Goal: Task Accomplishment & Management: Manage account settings

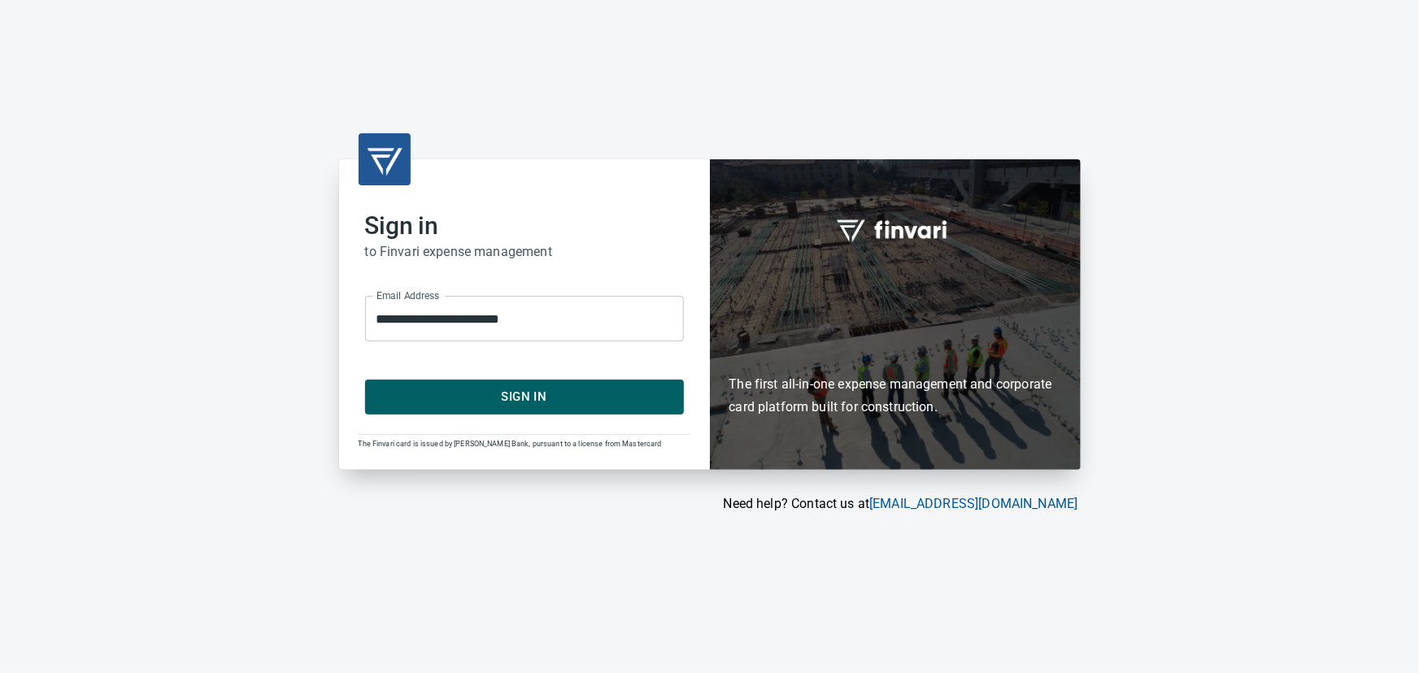
click at [535, 398] on span "Sign In" at bounding box center [524, 396] width 283 height 21
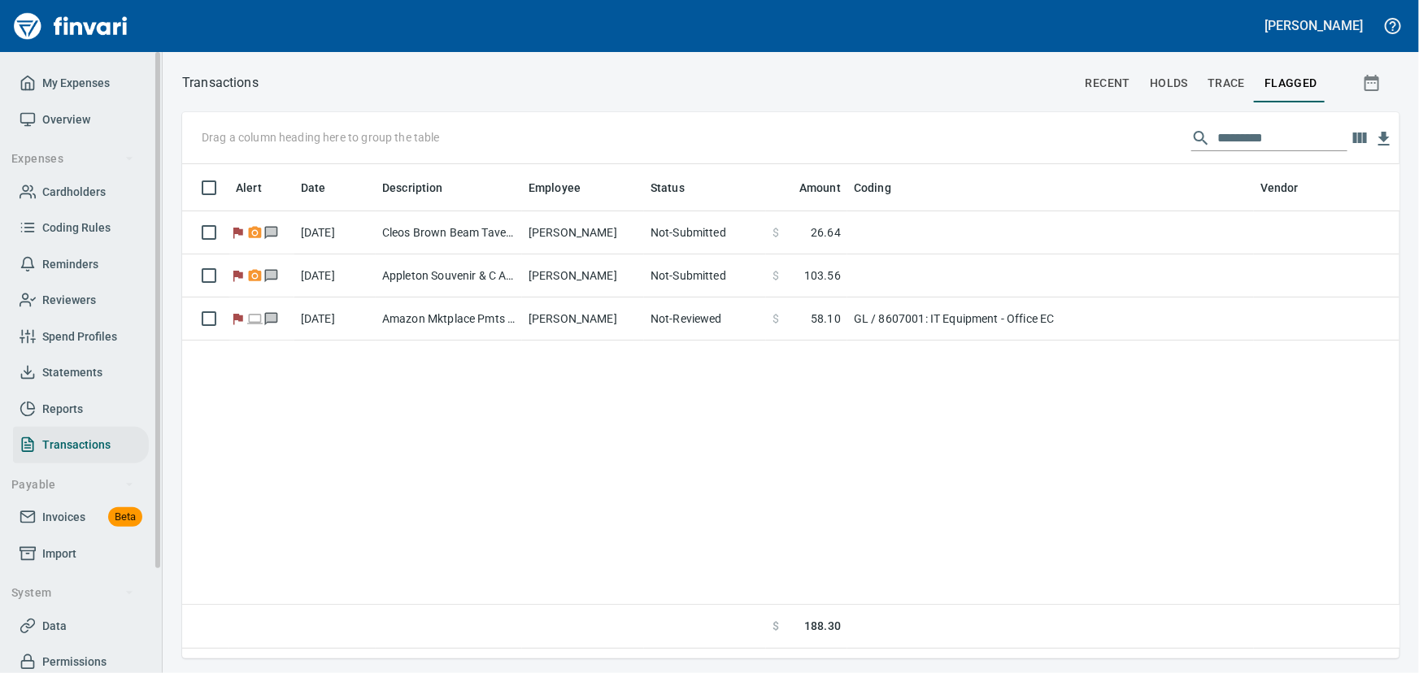
scroll to position [472, 1195]
click at [68, 121] on span "Overview" at bounding box center [66, 120] width 48 height 20
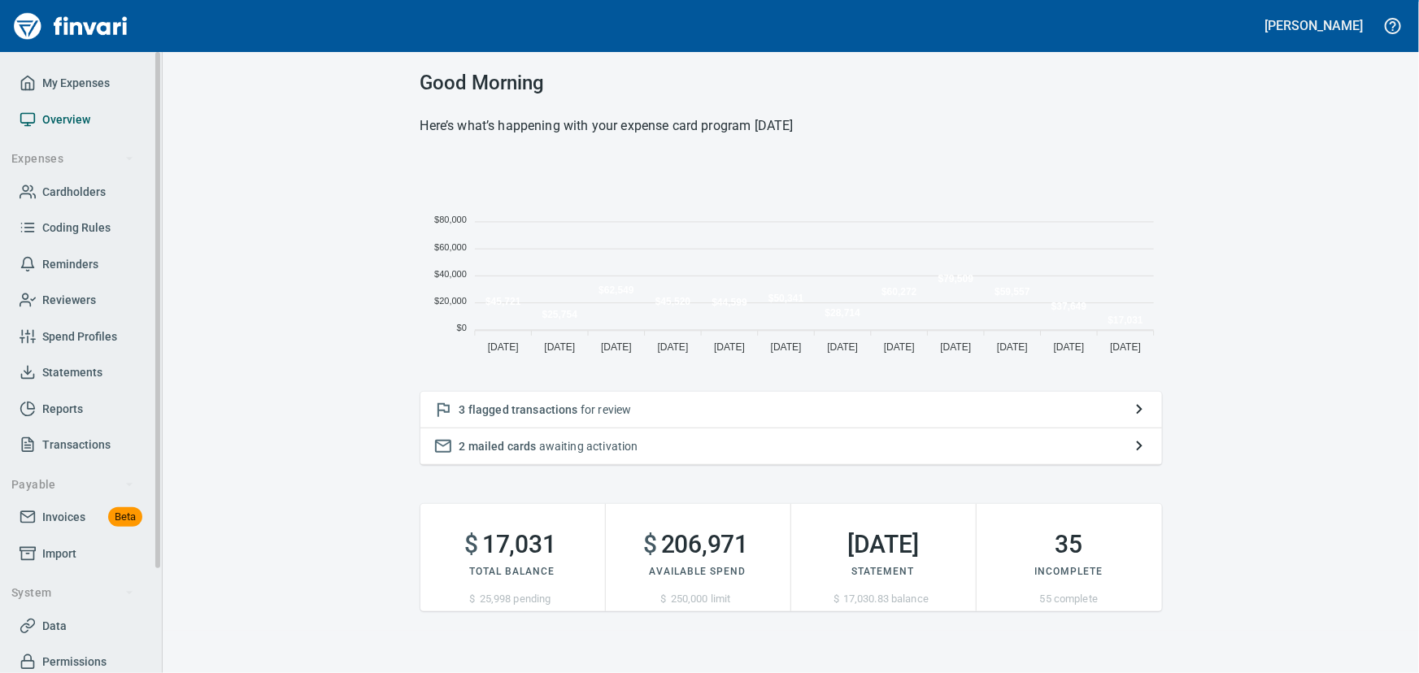
scroll to position [11, 11]
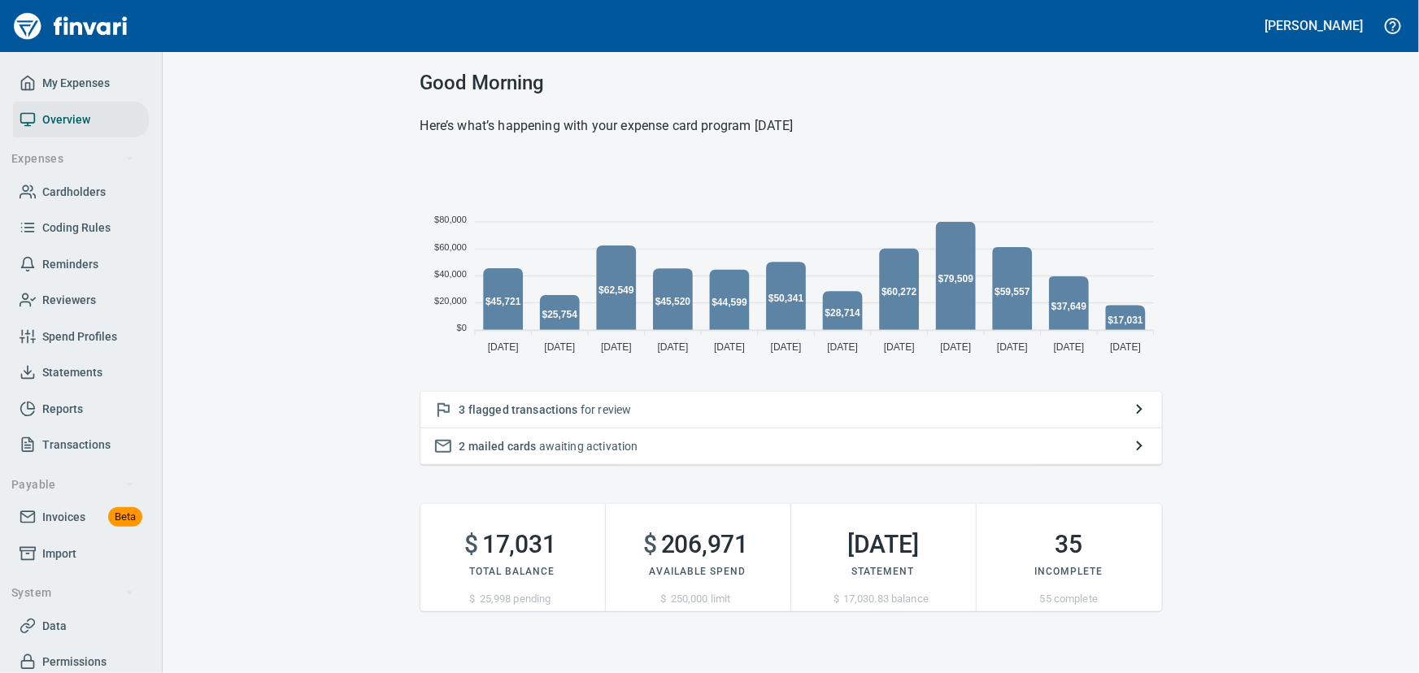
click at [506, 405] on span "flagged transactions" at bounding box center [523, 409] width 110 height 13
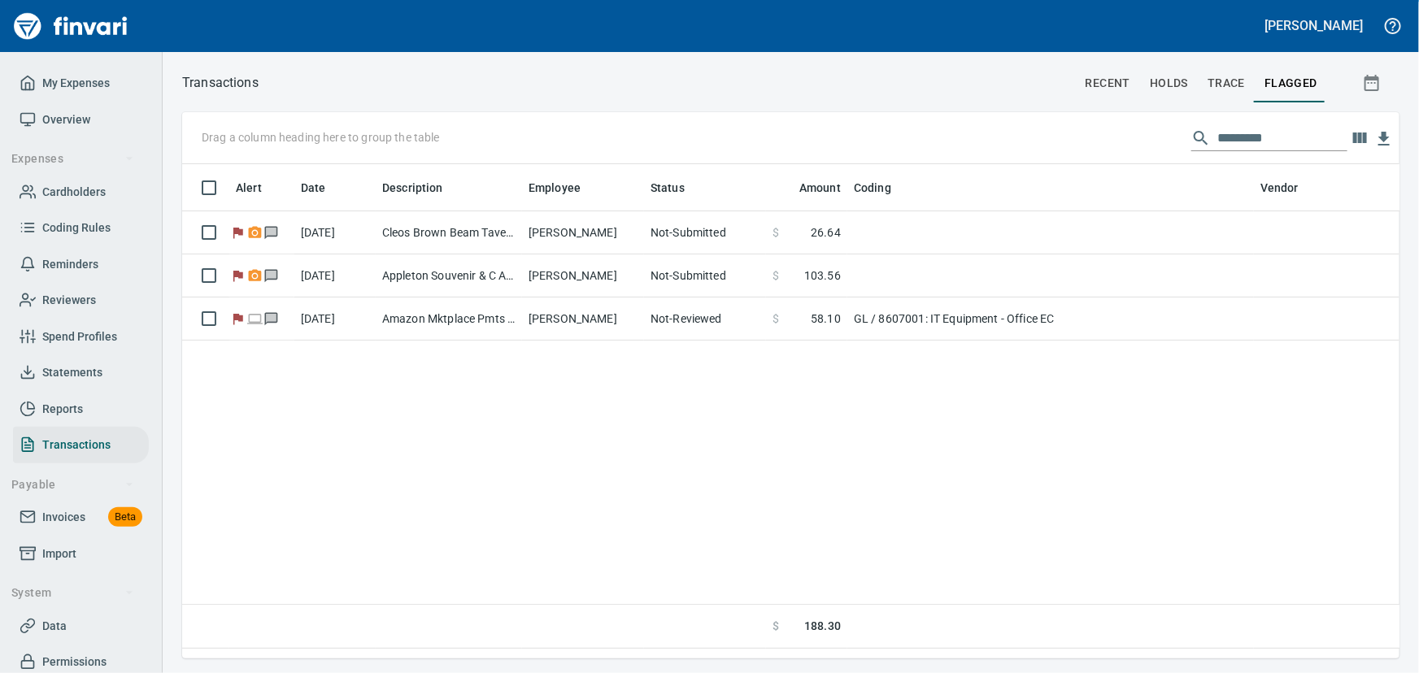
scroll to position [472, 1195]
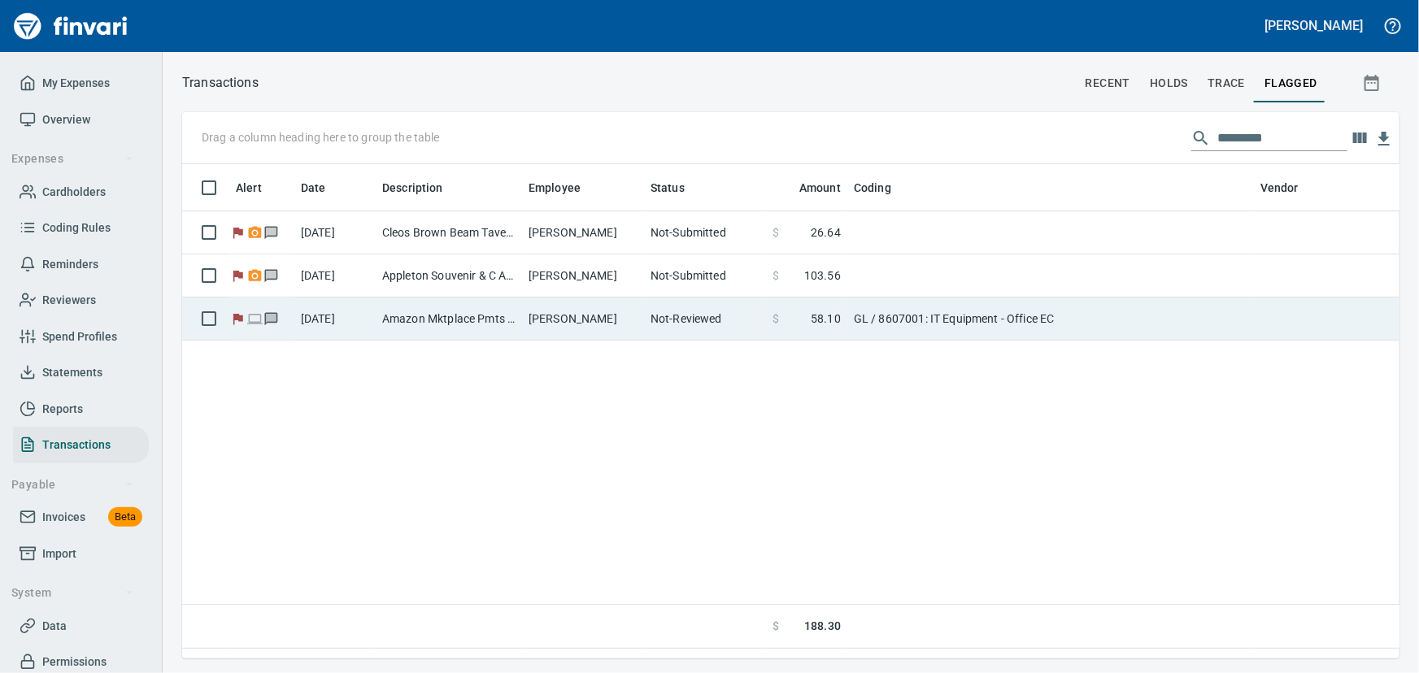
click at [437, 316] on td "Amazon Mktplace Pmts Amzn.com/bill WA" at bounding box center [449, 319] width 146 height 43
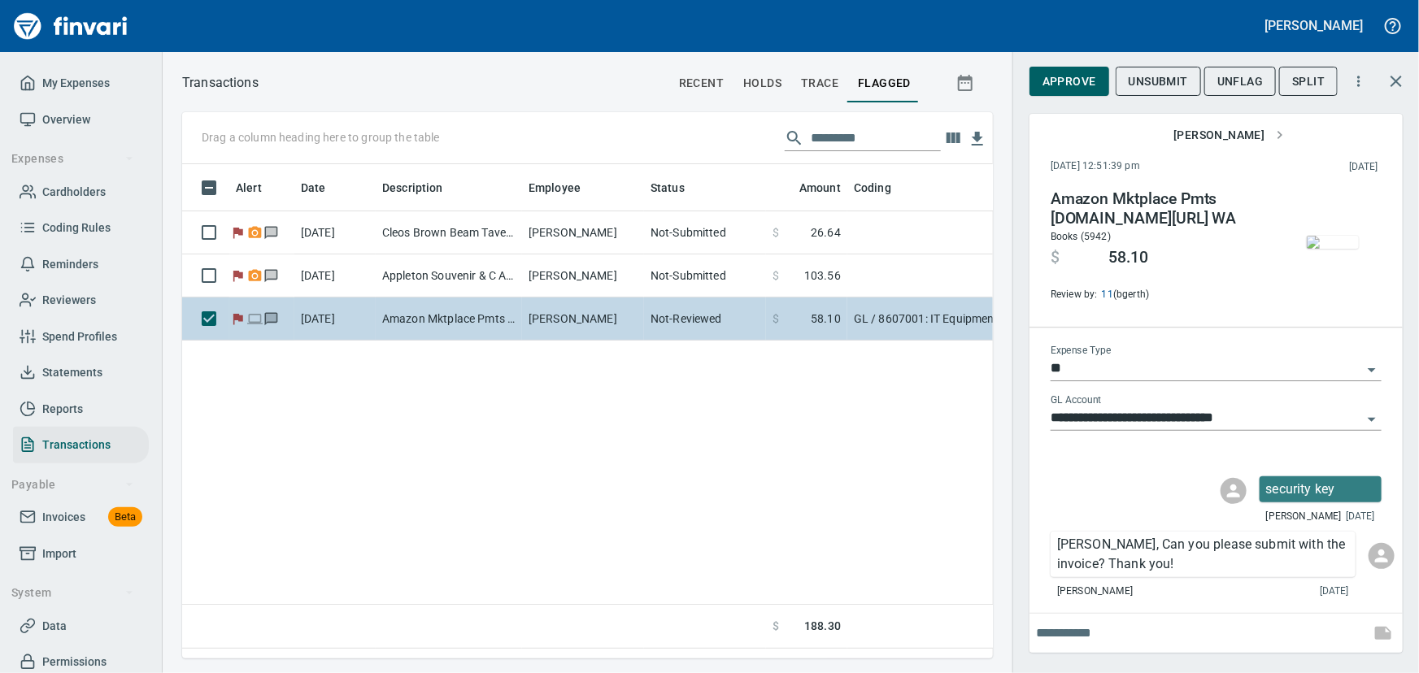
scroll to position [472, 789]
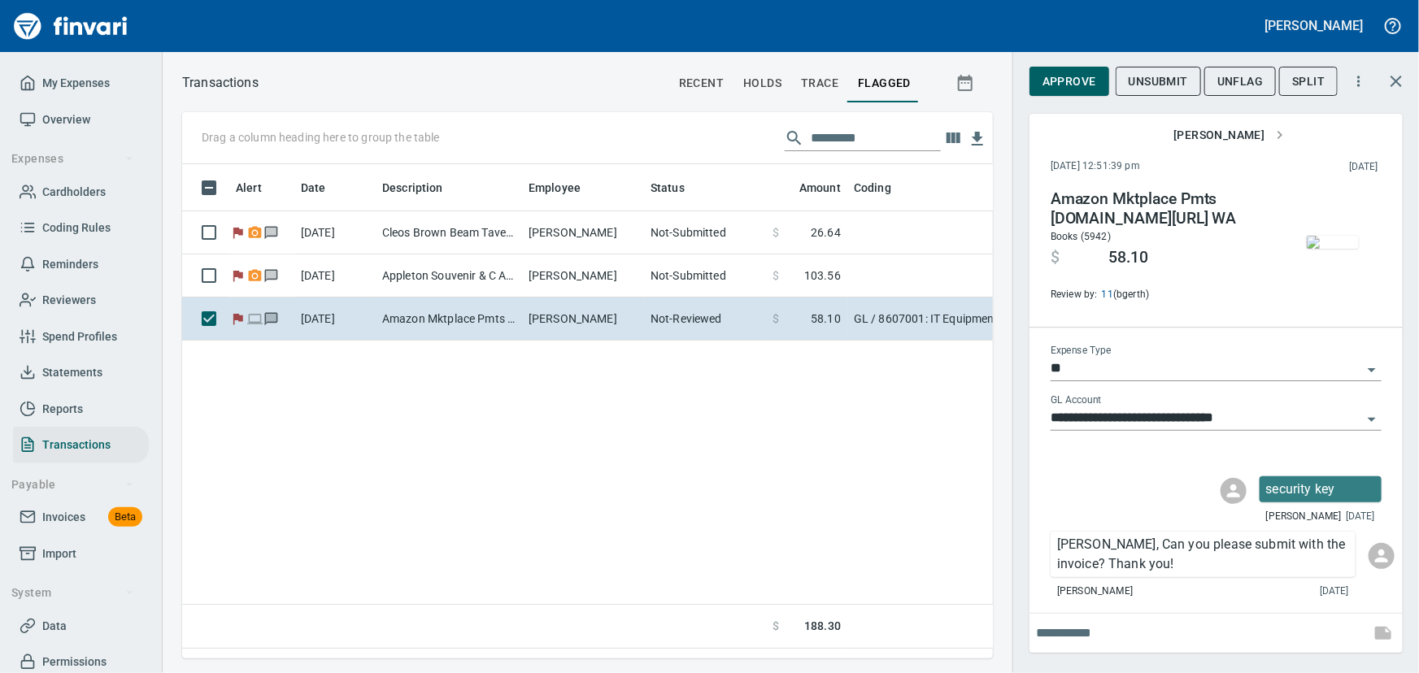
click at [1333, 249] on img "button" at bounding box center [1332, 242] width 52 height 13
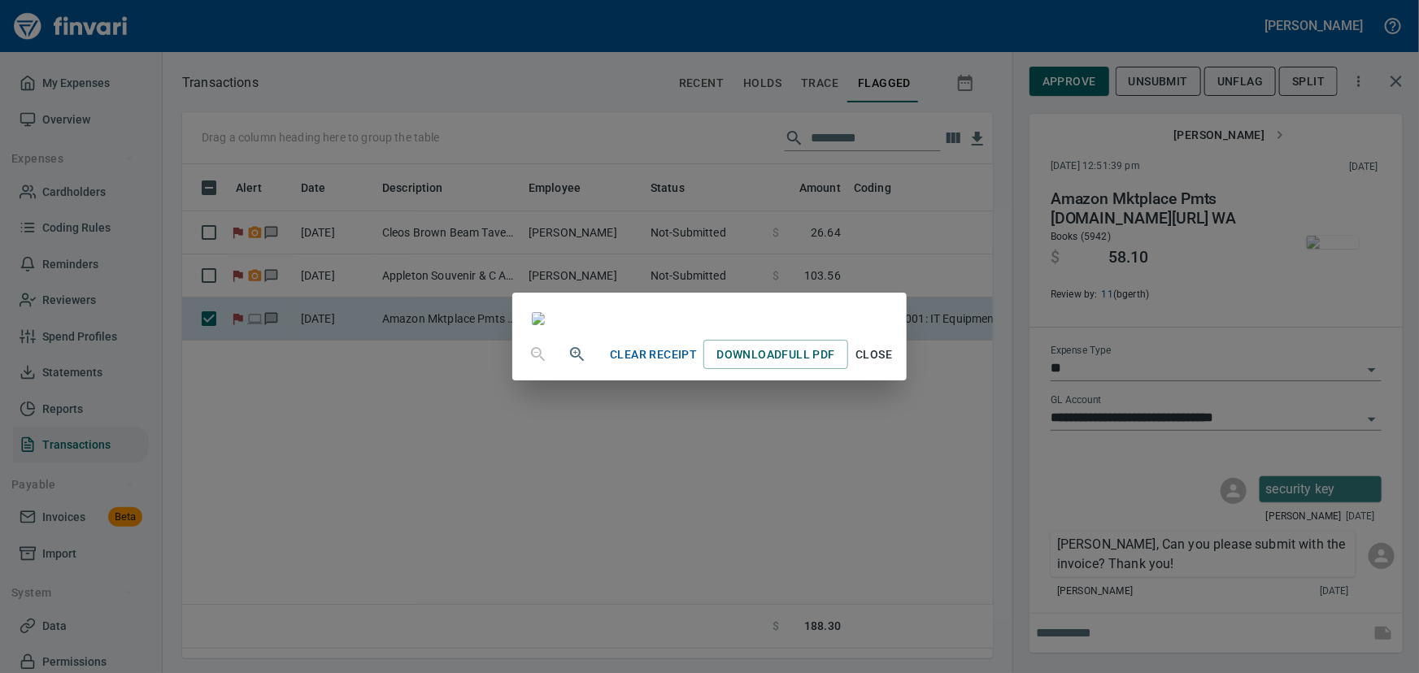
scroll to position [0, 0]
click at [893, 365] on span "Close" at bounding box center [873, 355] width 39 height 20
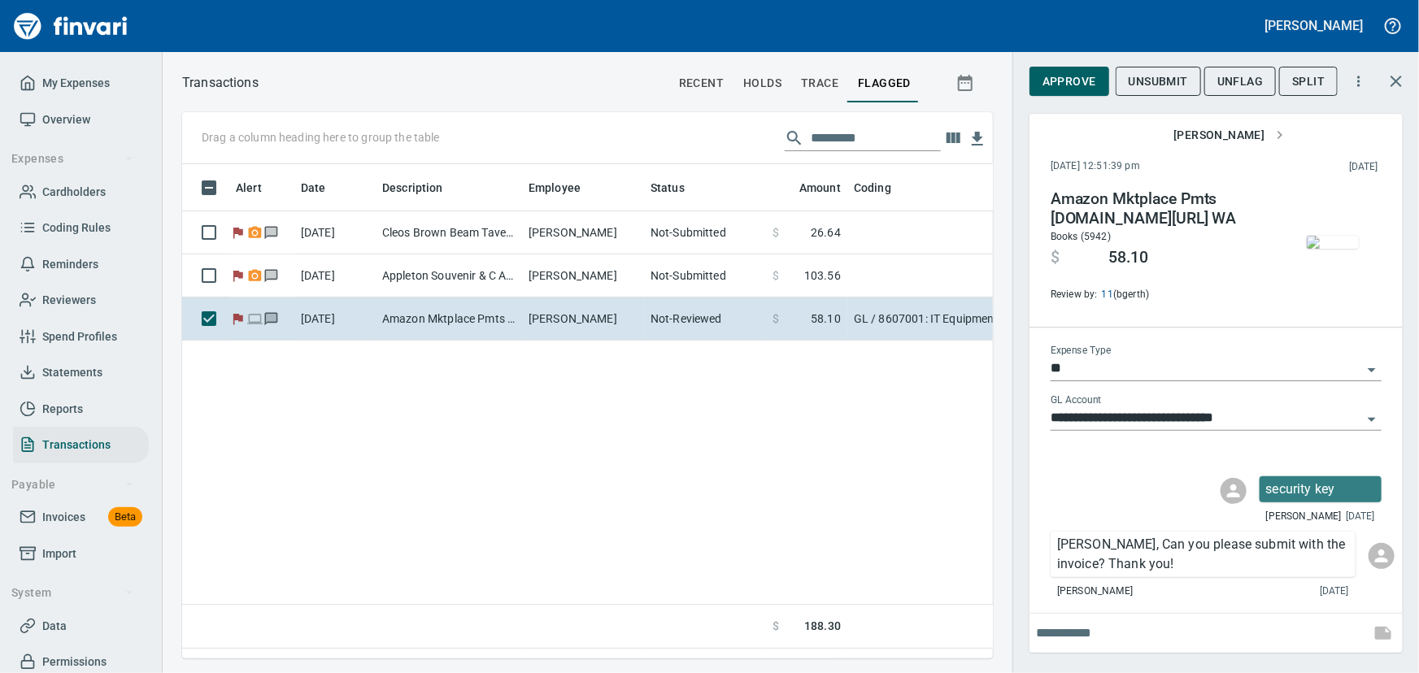
click at [1167, 80] on span "Unsubmit" at bounding box center [1157, 82] width 59 height 20
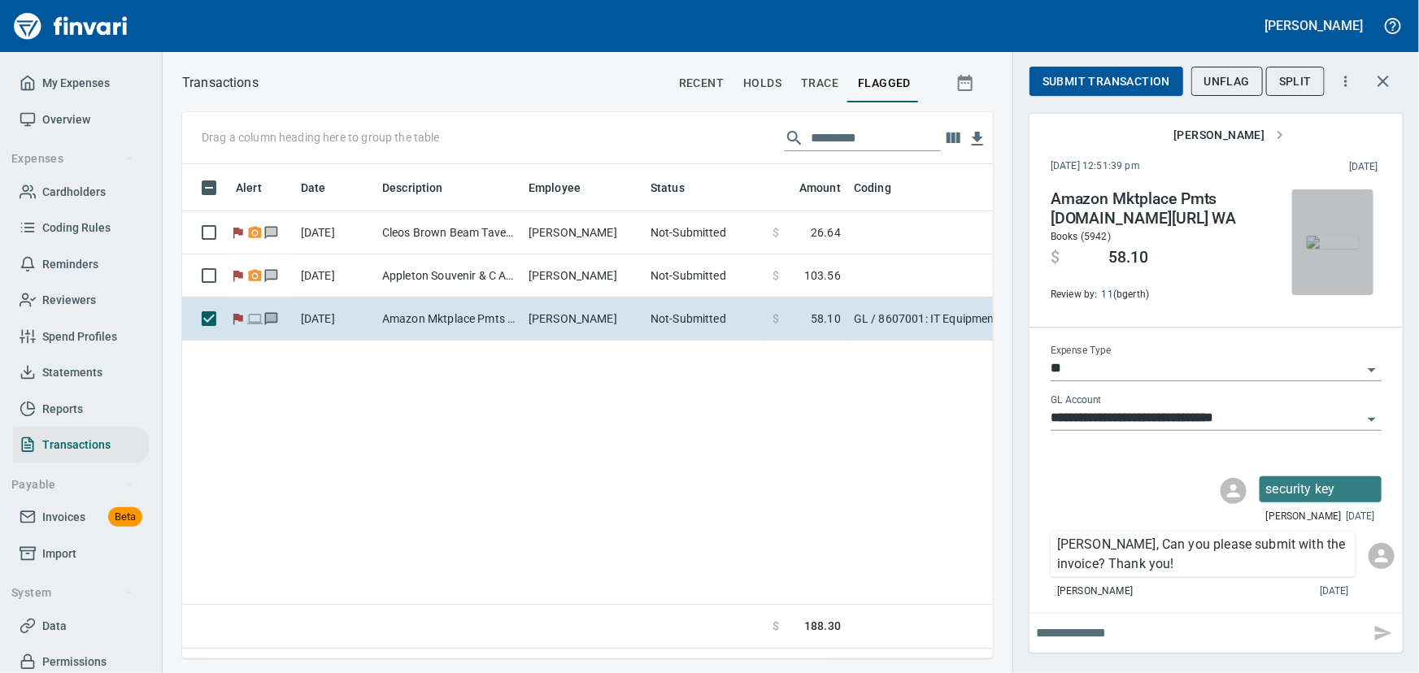
click at [1344, 249] on img "button" at bounding box center [1332, 242] width 52 height 13
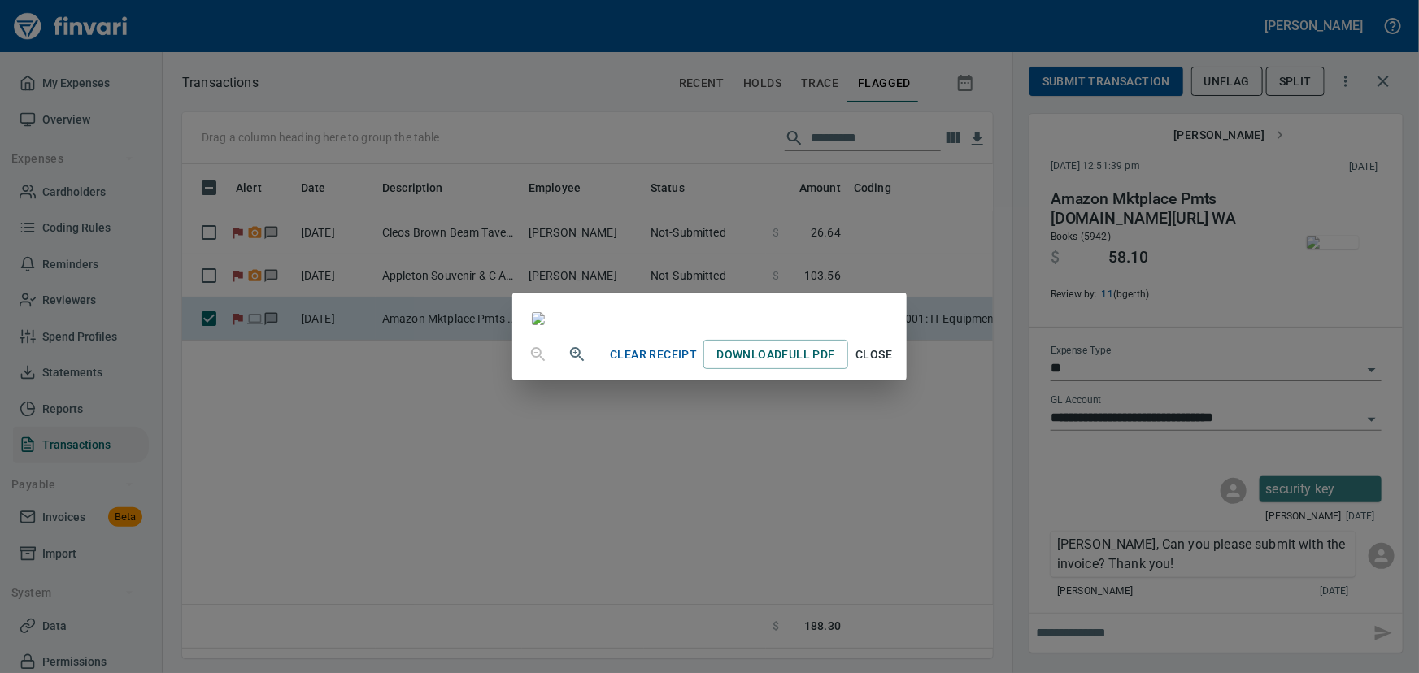
click at [893, 365] on span "Close" at bounding box center [873, 355] width 39 height 20
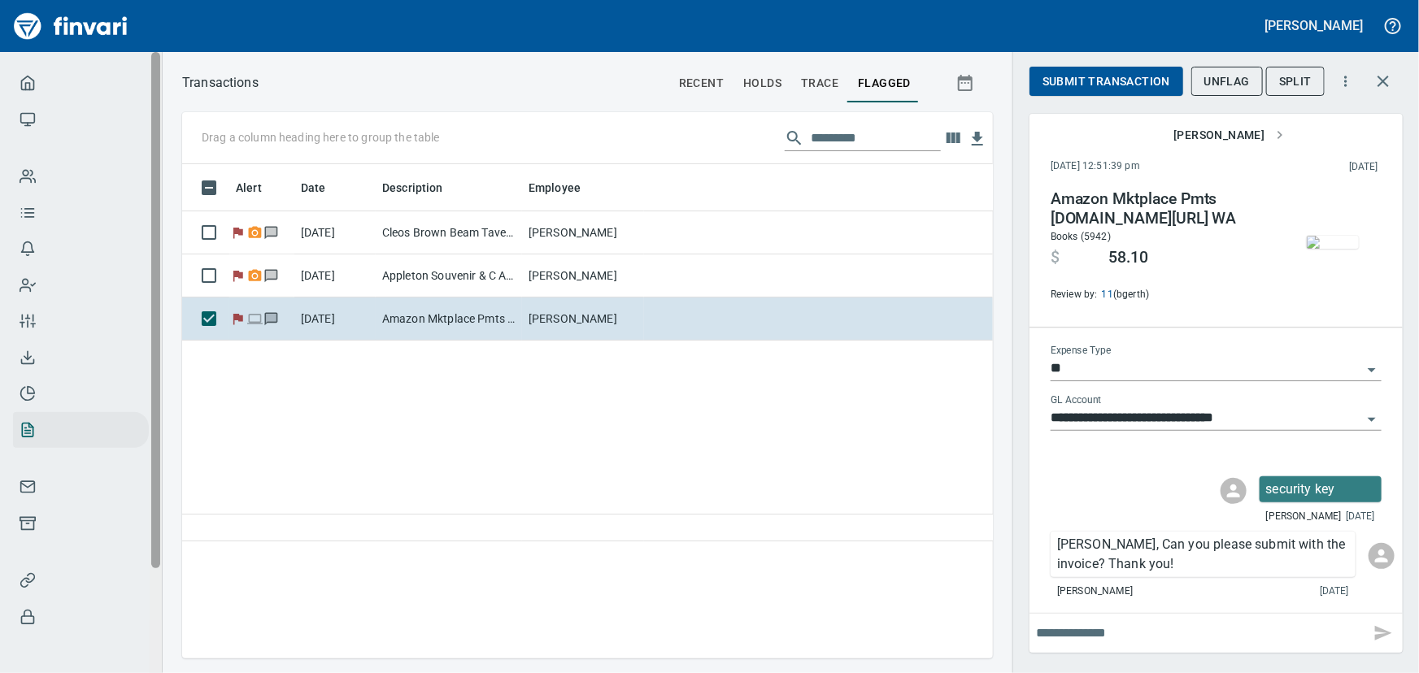
scroll to position [472, 789]
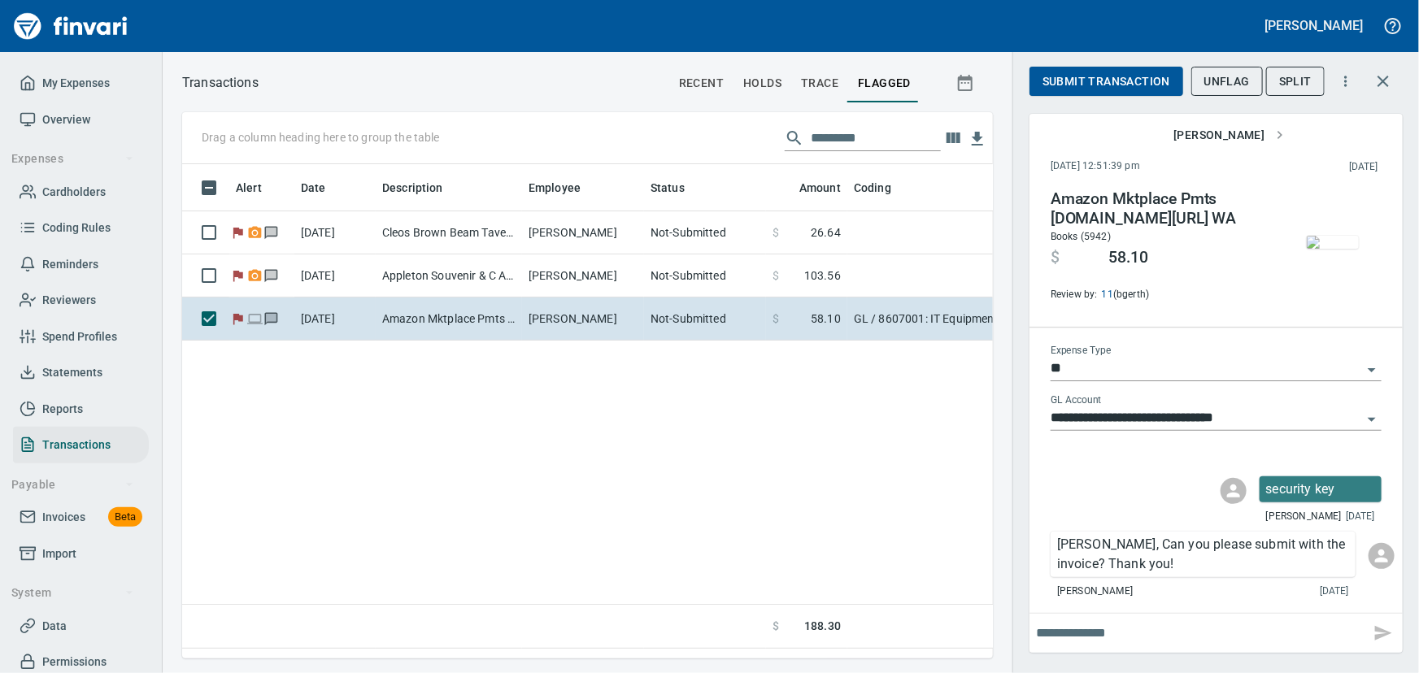
click at [1328, 244] on img "button" at bounding box center [1332, 242] width 52 height 13
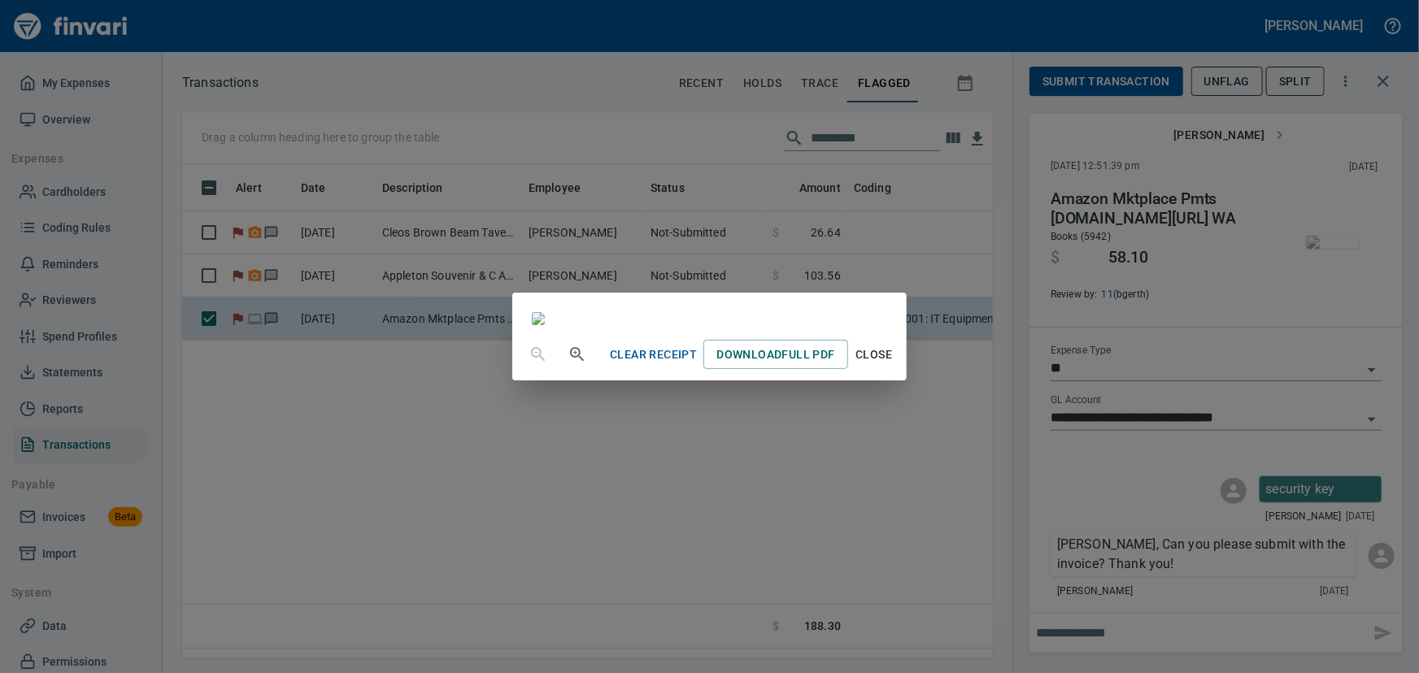
scroll to position [163, 0]
click at [893, 365] on span "Close" at bounding box center [873, 355] width 39 height 20
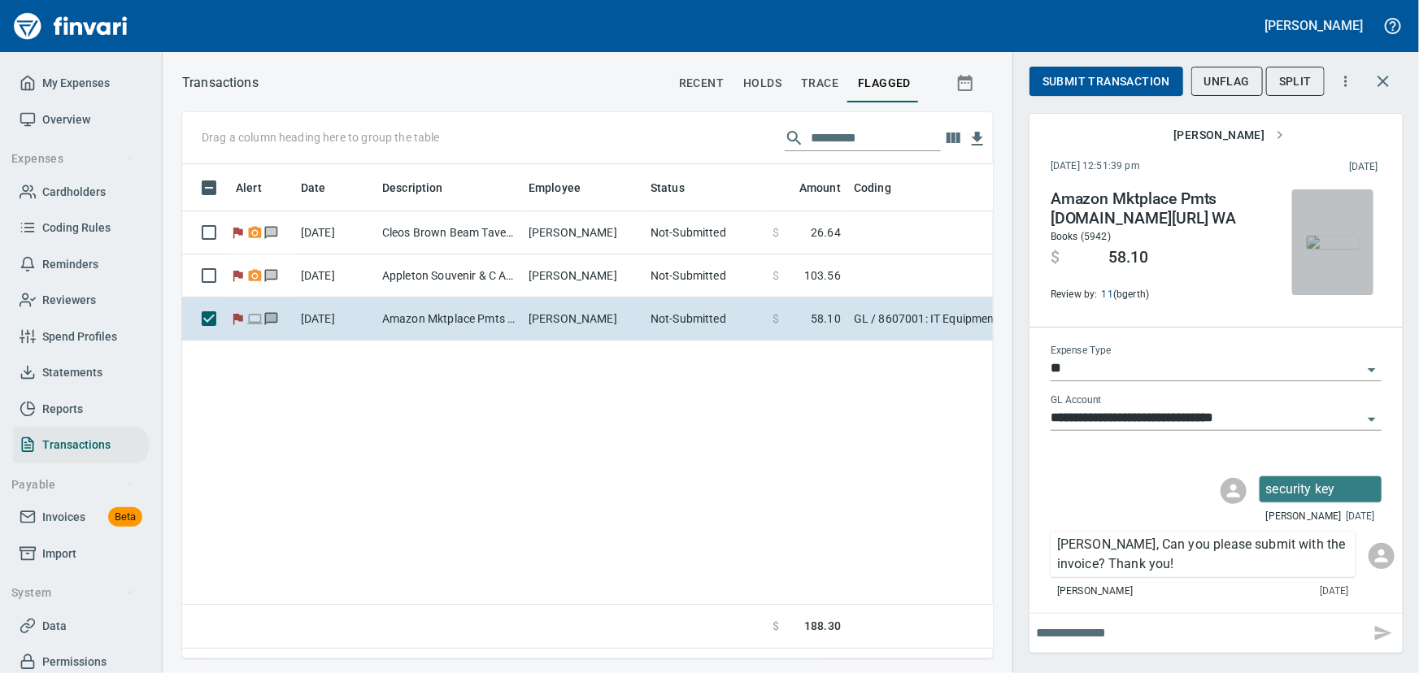
click at [1326, 236] on img "button" at bounding box center [1332, 242] width 52 height 13
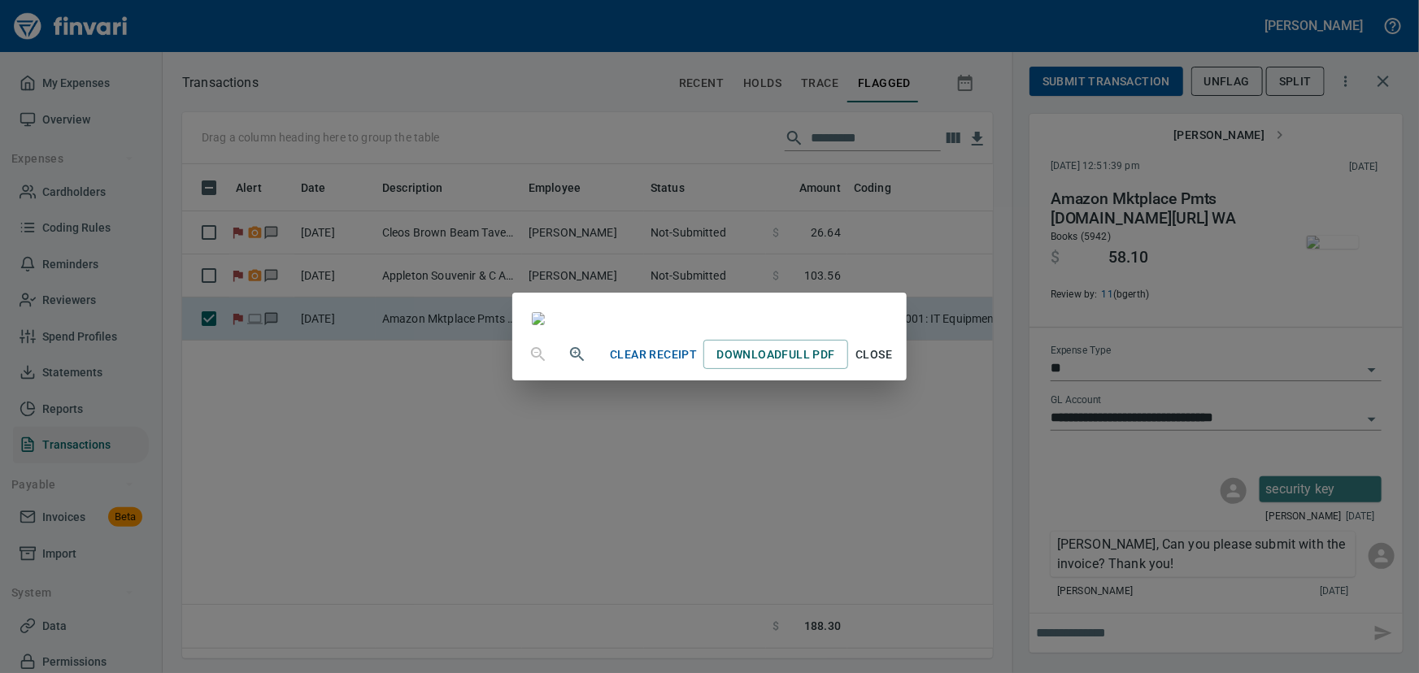
scroll to position [61, 0]
click at [834, 365] on span "Download Full PDF" at bounding box center [775, 355] width 118 height 20
click at [893, 365] on span "Close" at bounding box center [873, 355] width 39 height 20
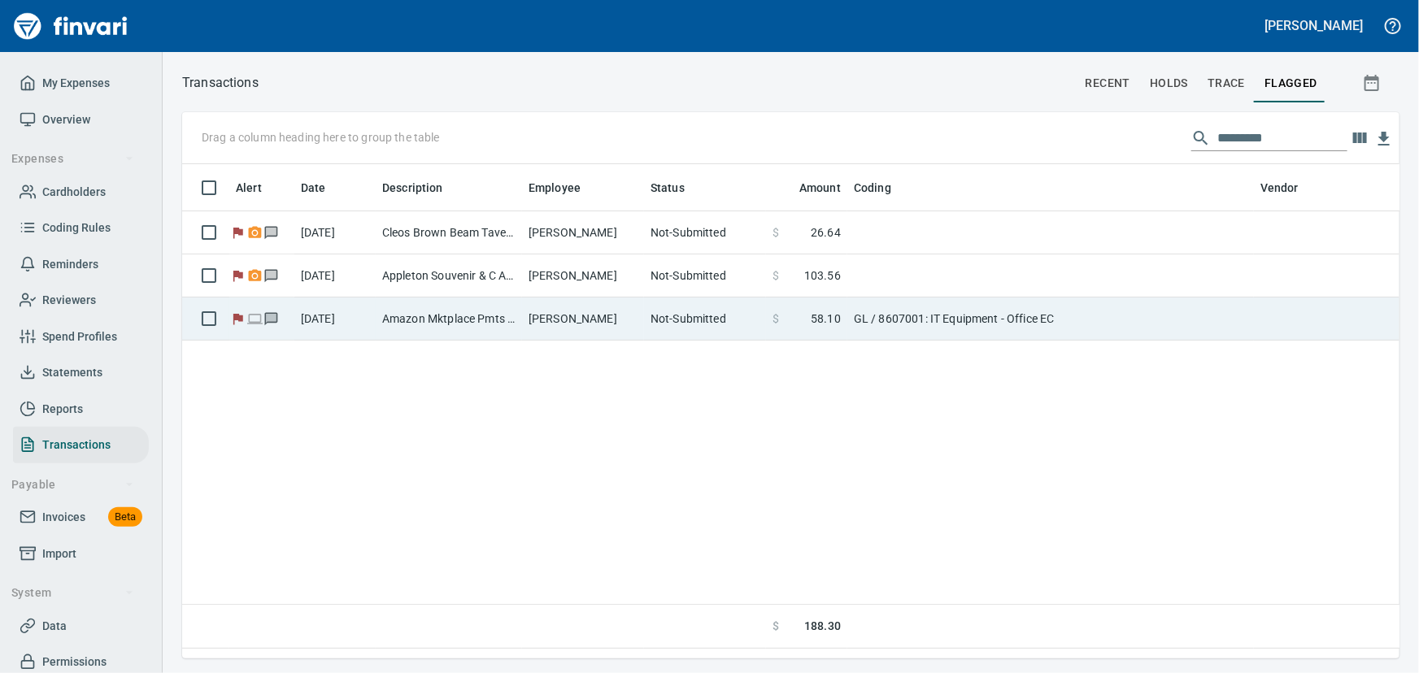
scroll to position [472, 1192]
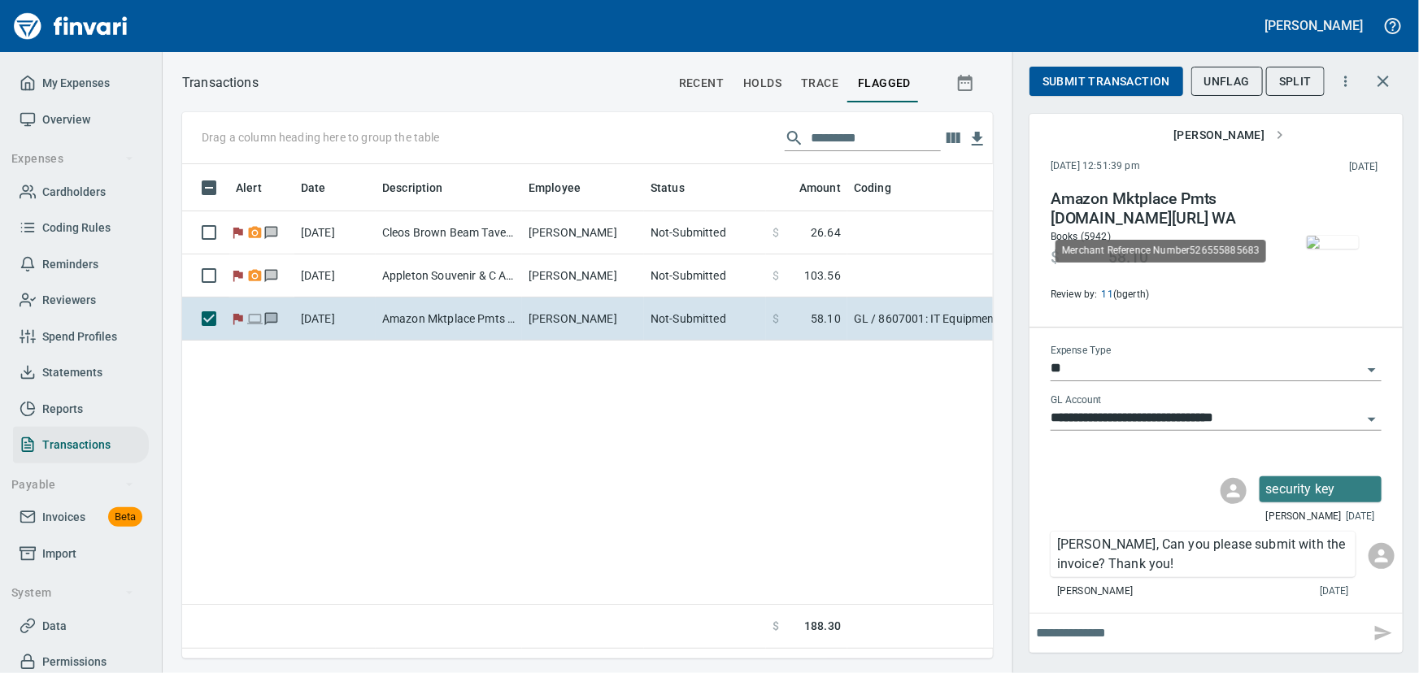
scroll to position [472, 789]
click at [1080, 76] on span "Submit Transaction" at bounding box center [1106, 82] width 128 height 20
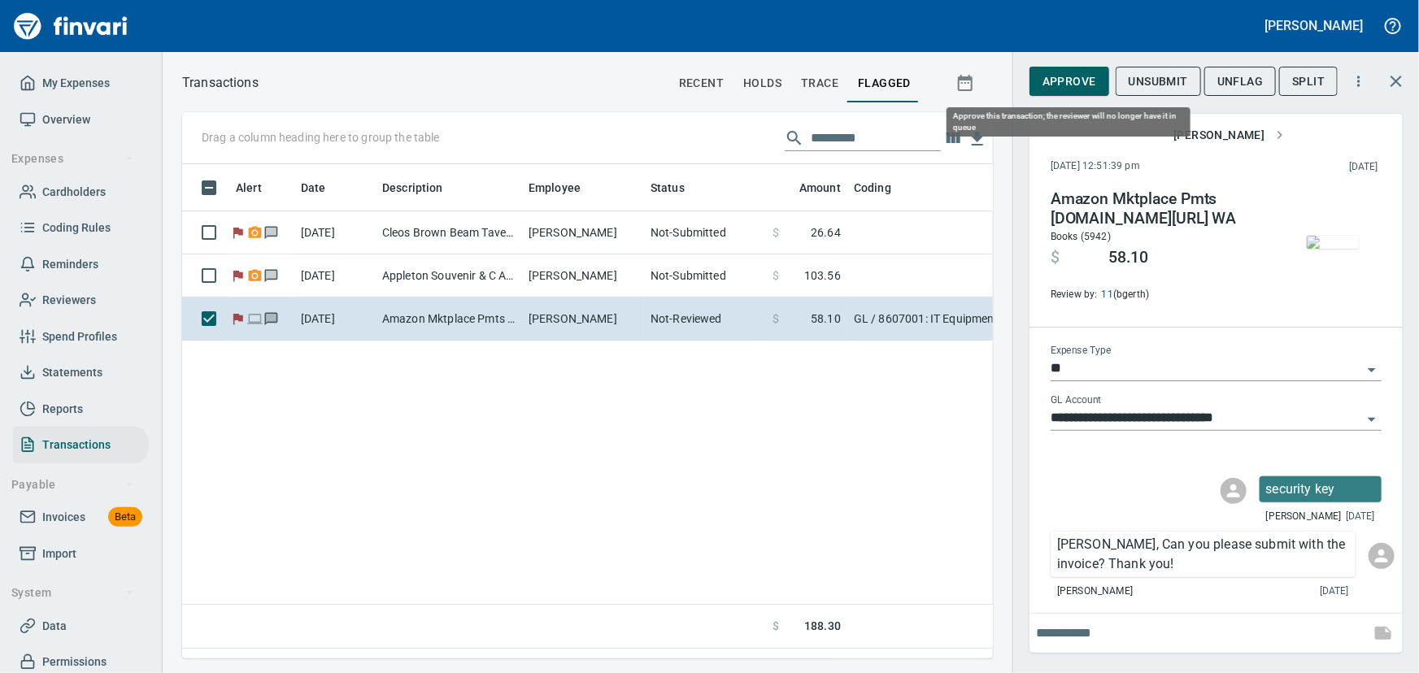
click at [1066, 81] on span "Approve" at bounding box center [1069, 82] width 54 height 20
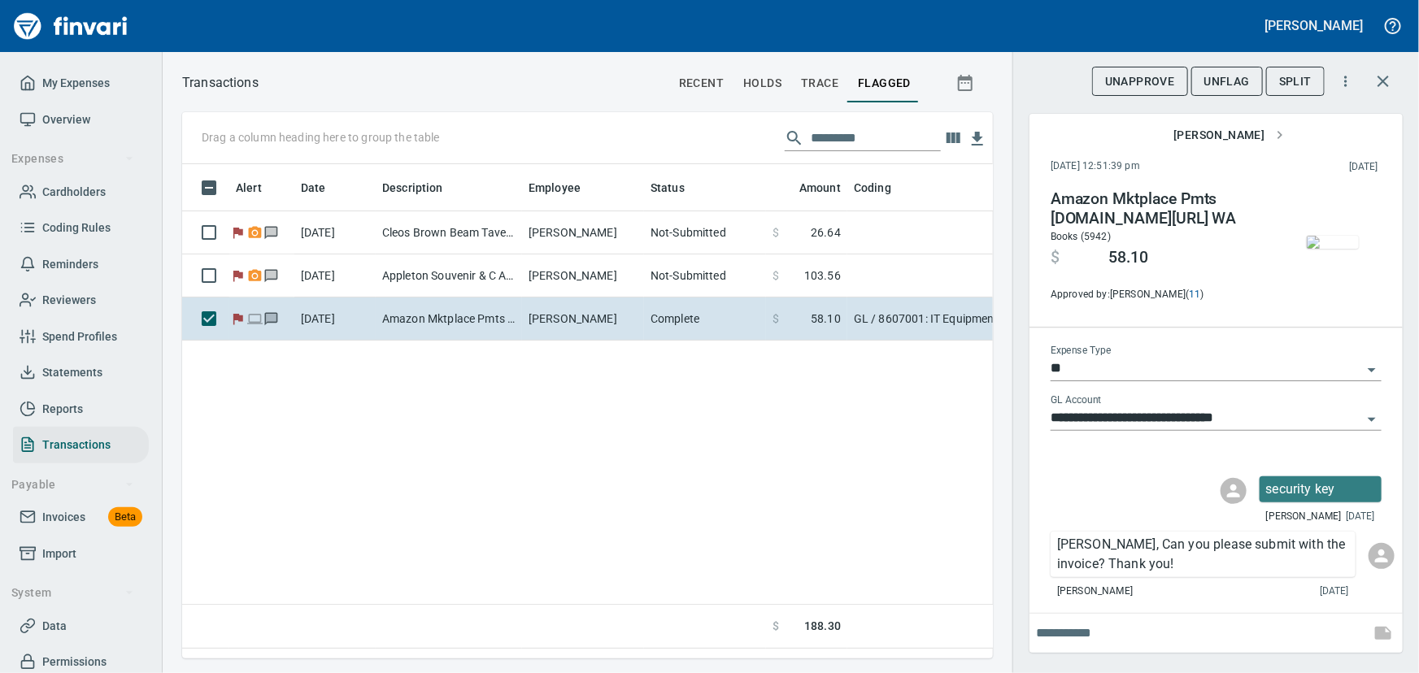
click at [1206, 76] on span "UnFlag" at bounding box center [1227, 82] width 46 height 20
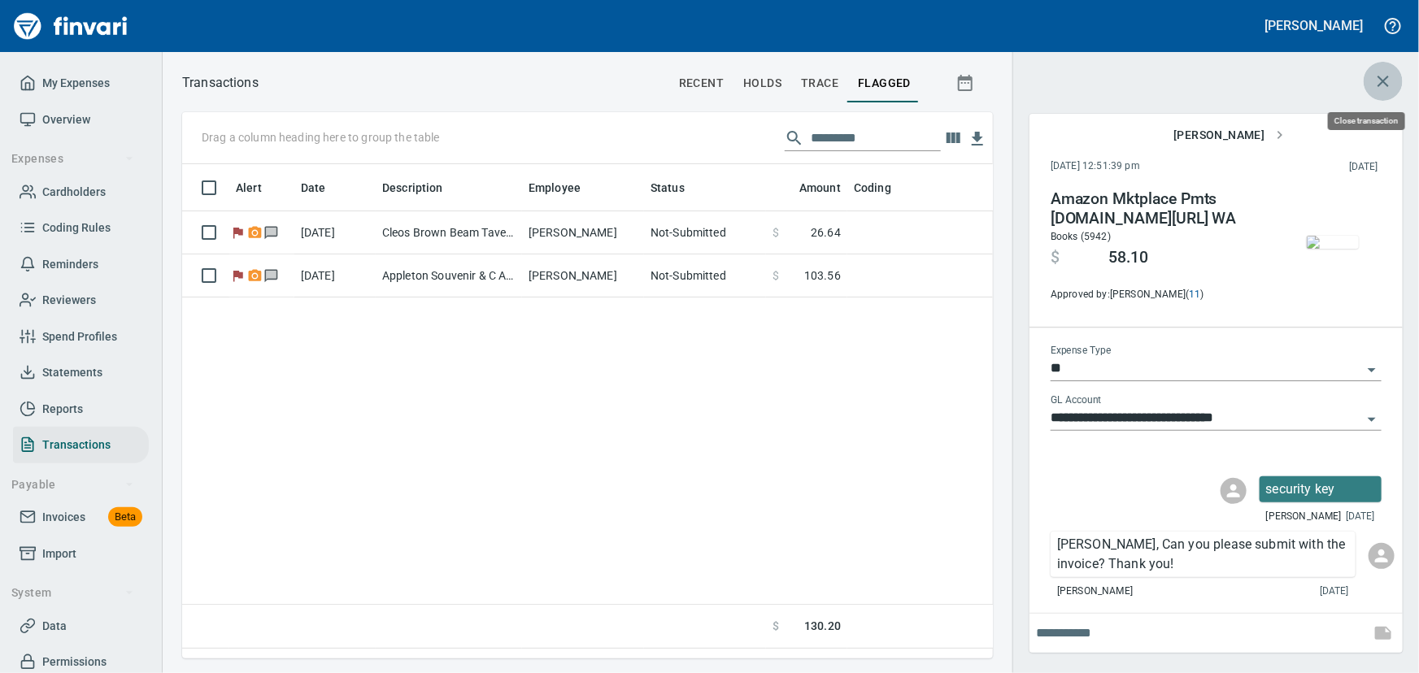
click at [1380, 81] on icon "button" at bounding box center [1383, 82] width 20 height 20
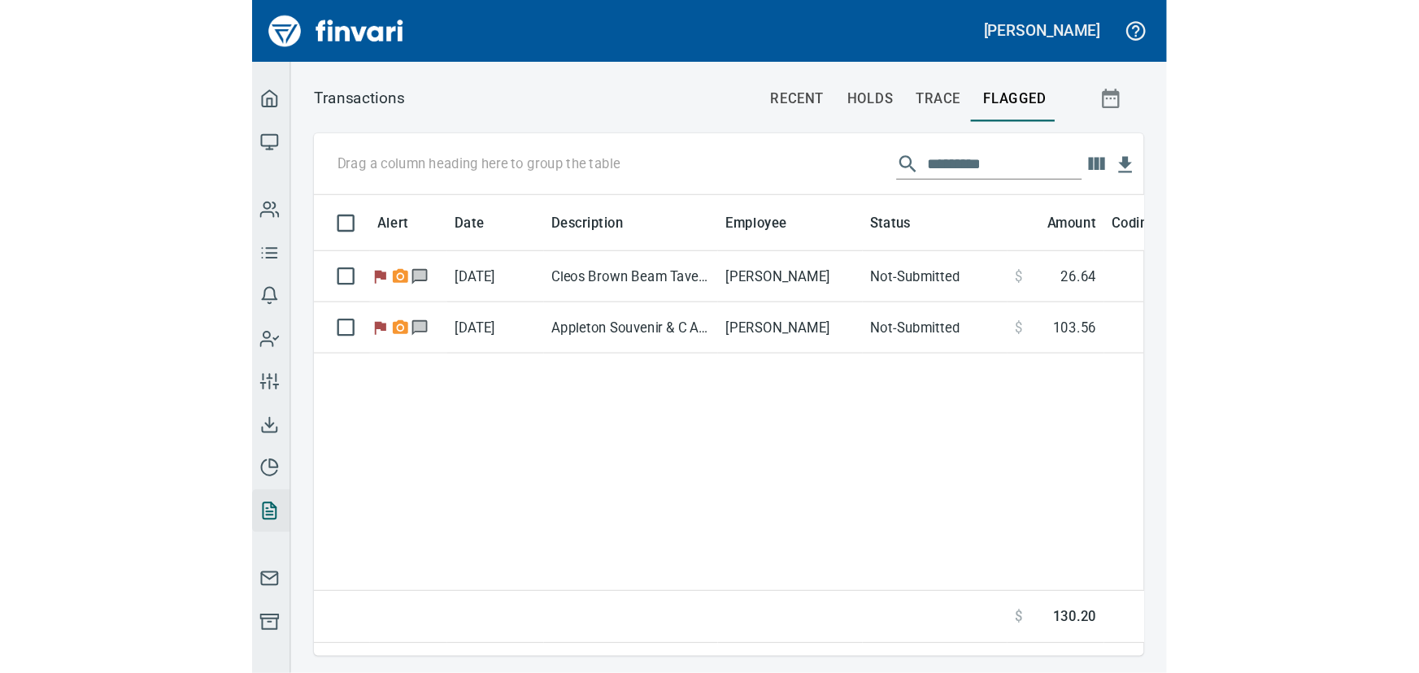
scroll to position [472, 1195]
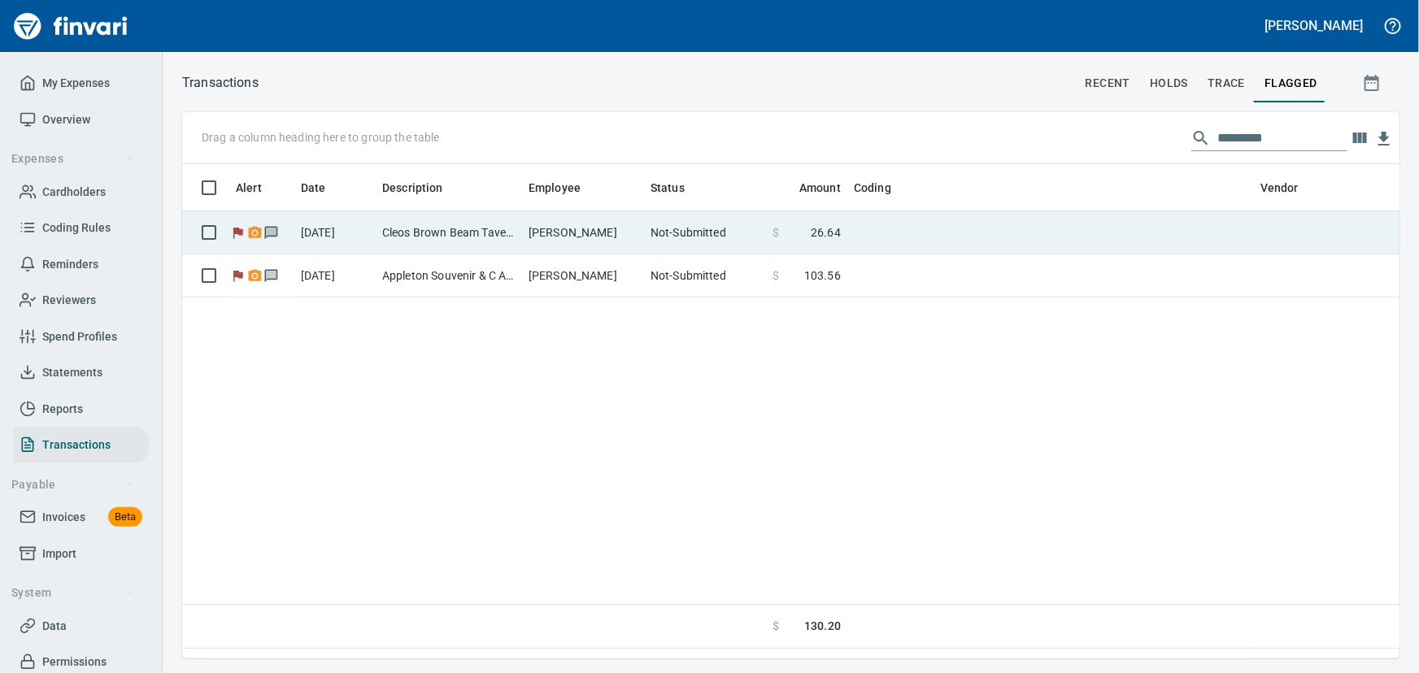
click at [381, 230] on td "Cleos Brown Beam Taver Appleton WI" at bounding box center [449, 232] width 146 height 43
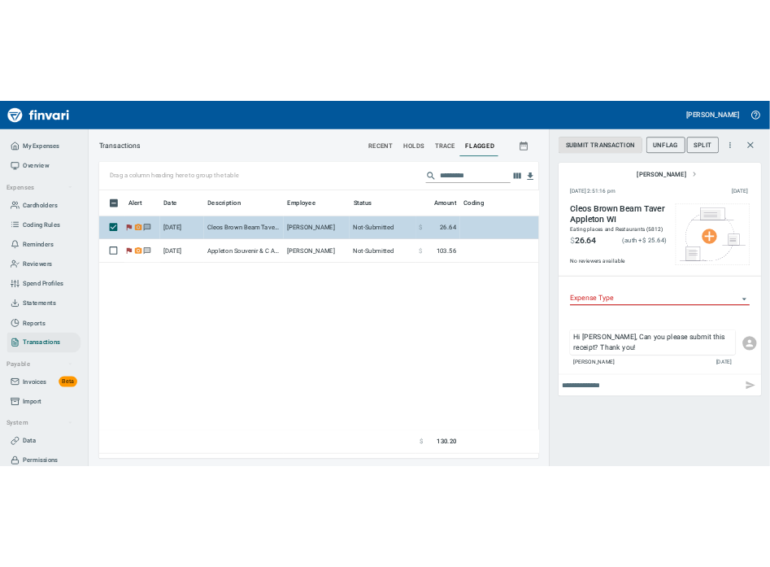
scroll to position [472, 789]
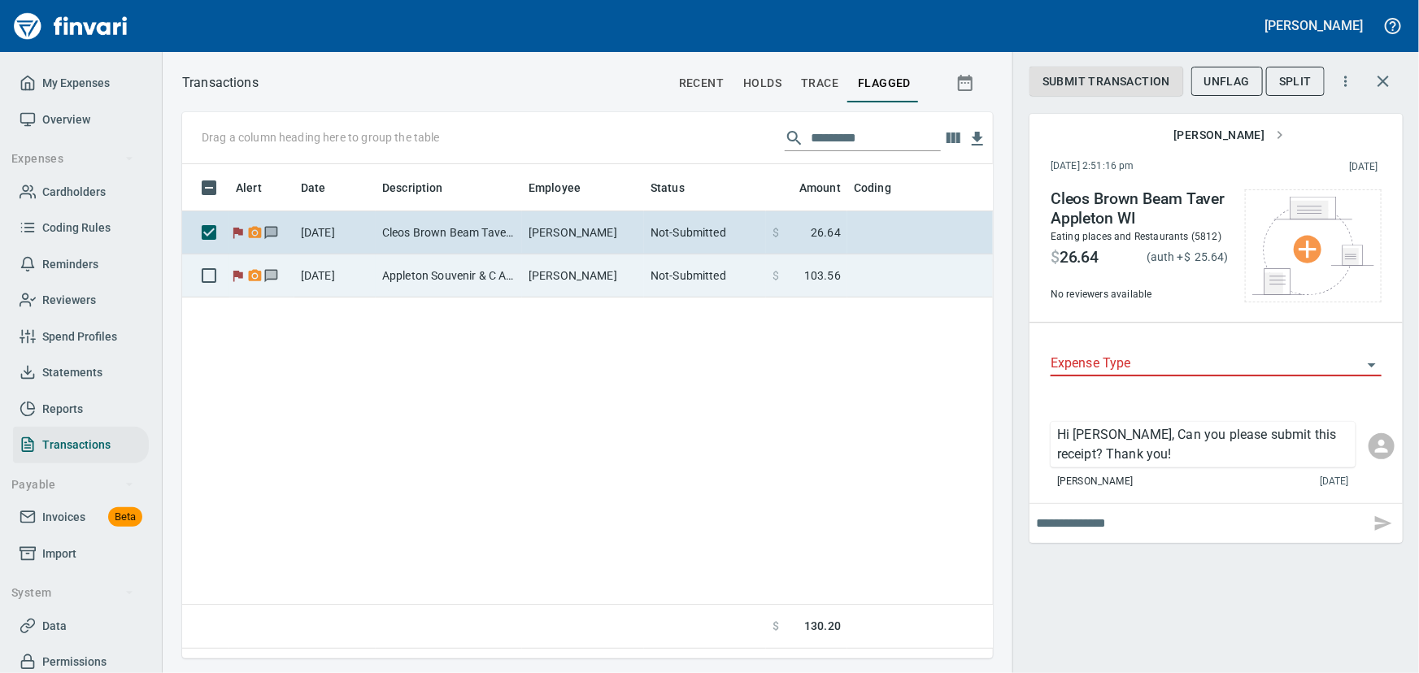
click at [460, 280] on td "Appleton Souvenir & C Appleton WI" at bounding box center [449, 275] width 146 height 43
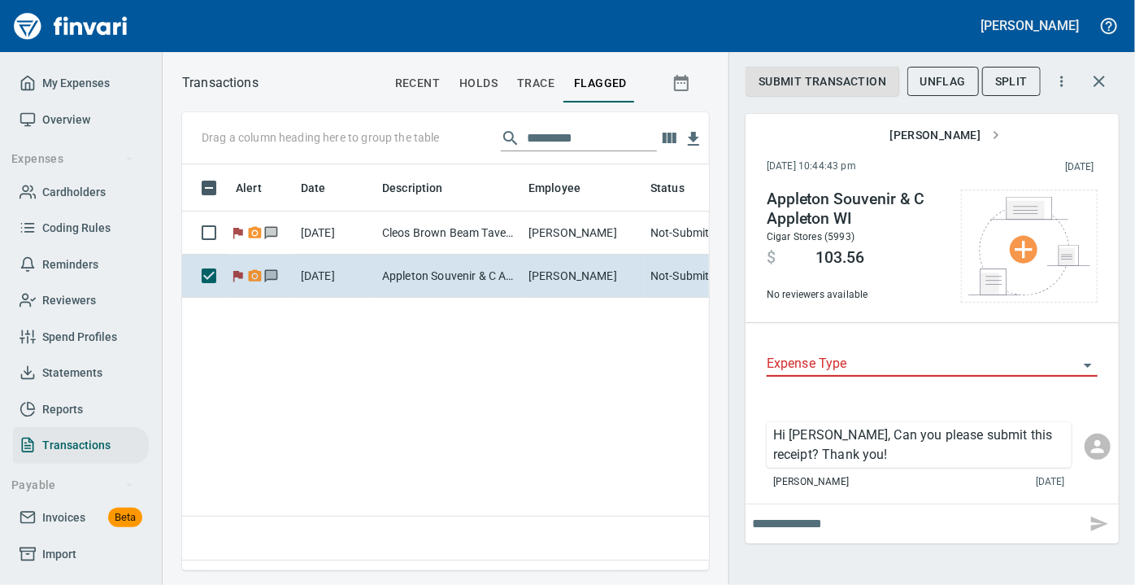
scroll to position [383, 515]
